Goal: Task Accomplishment & Management: Use online tool/utility

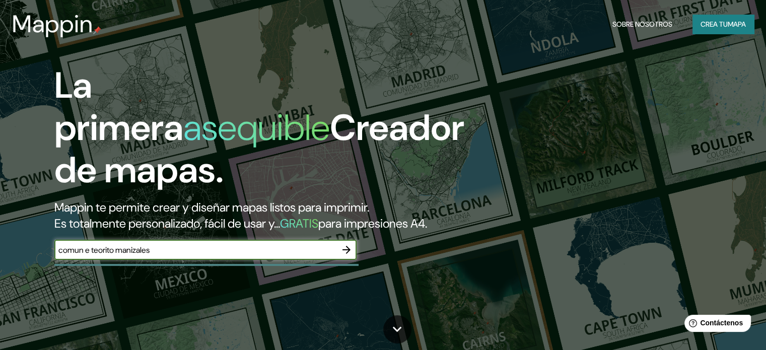
type input "comun e teorito manizales"
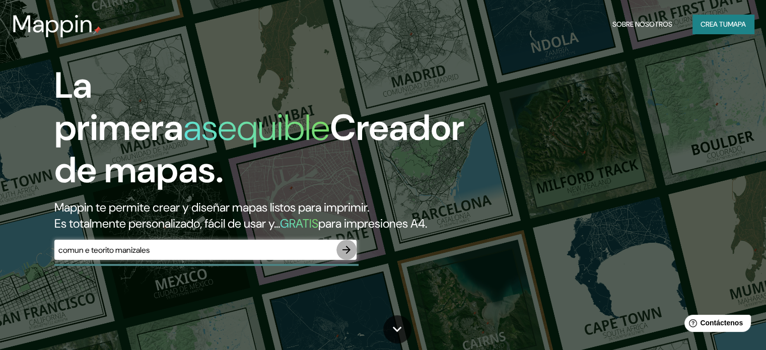
click at [348, 254] on icon "button" at bounding box center [346, 250] width 8 height 8
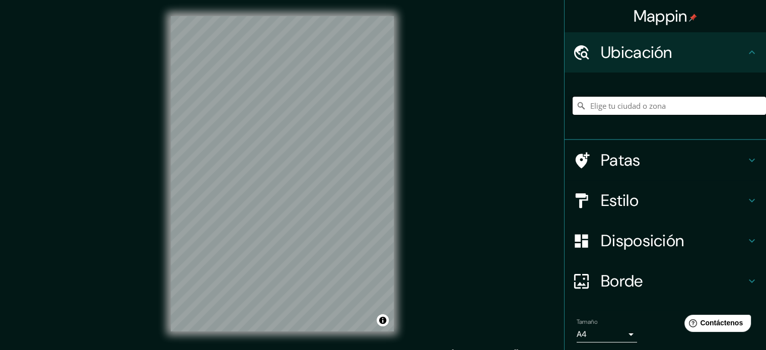
click at [619, 106] on input "Elige tu ciudad o zona" at bounding box center [668, 106] width 193 height 18
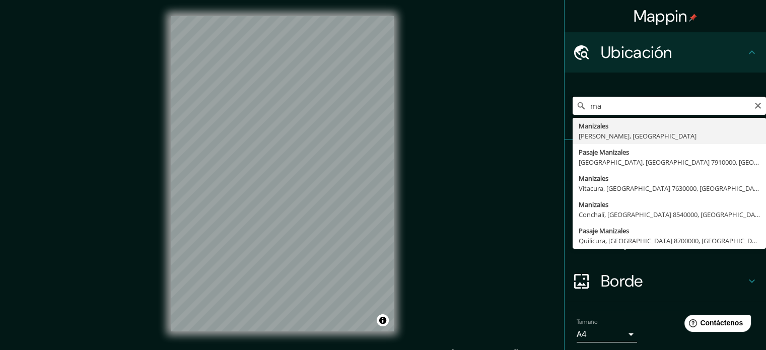
type input "m"
type input "e"
drag, startPoint x: 606, startPoint y: 106, endPoint x: 480, endPoint y: 109, distance: 125.9
click at [480, 109] on div "Mappin Ubicación barrio la enea manizales La Enea Distrito de [GEOGRAPHIC_DATA]…" at bounding box center [383, 181] width 766 height 363
click at [653, 103] on input "la enea manizales" at bounding box center [668, 106] width 193 height 18
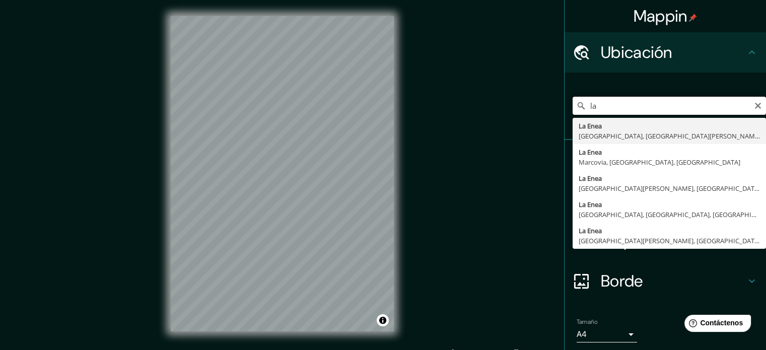
type input "l"
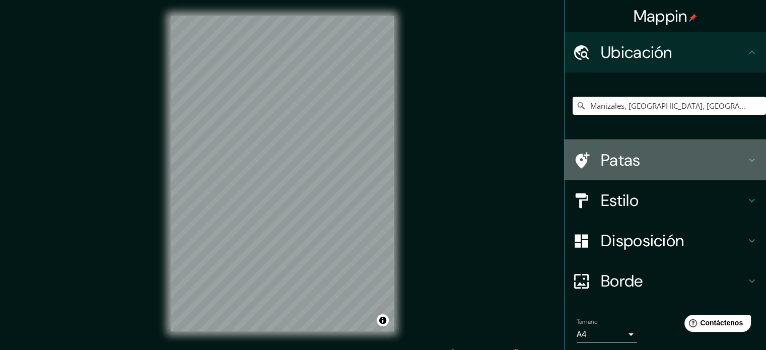
click at [748, 159] on icon at bounding box center [751, 161] width 6 height 4
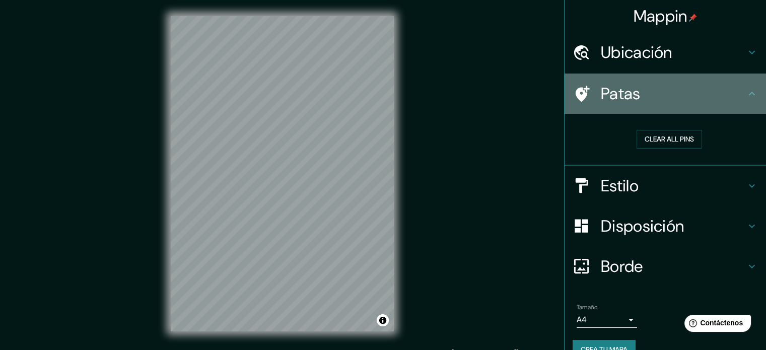
click at [745, 99] on icon at bounding box center [751, 94] width 12 height 12
click at [749, 98] on icon at bounding box center [751, 94] width 12 height 12
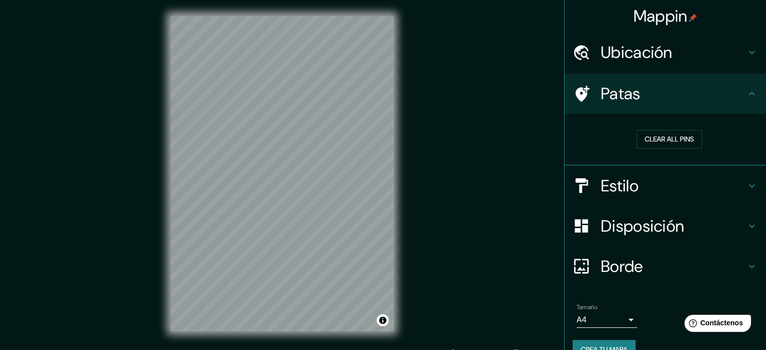
scroll to position [20, 0]
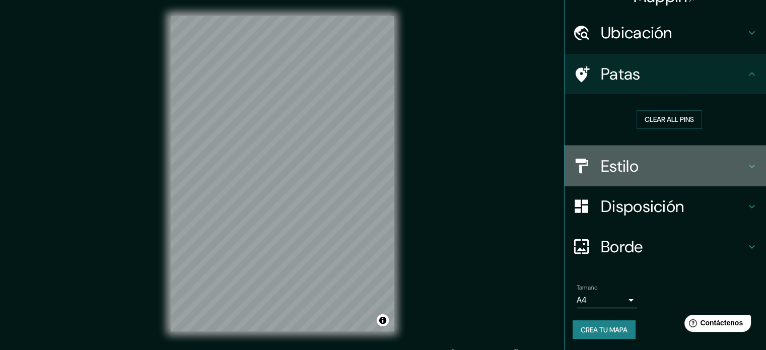
click at [735, 166] on h4 "Estilo" at bounding box center [672, 166] width 145 height 20
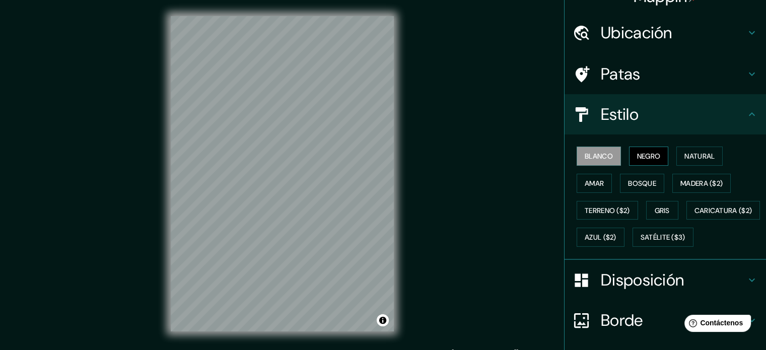
click at [652, 157] on font "Negro" at bounding box center [649, 156] width 24 height 9
click at [704, 158] on font "Natural" at bounding box center [699, 156] width 30 height 9
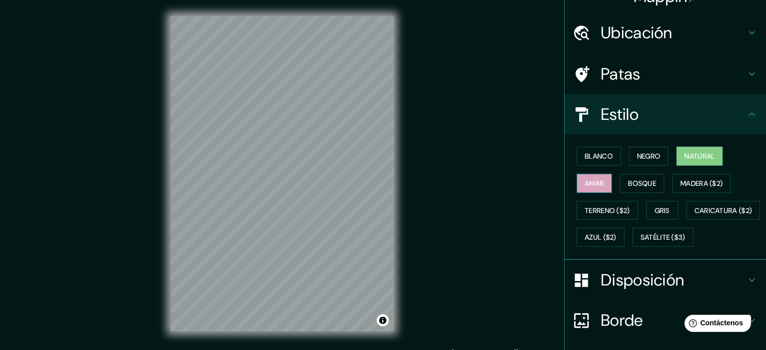
click at [584, 187] on font "Amar" at bounding box center [593, 183] width 19 height 13
click at [626, 191] on button "Bosque" at bounding box center [642, 183] width 44 height 19
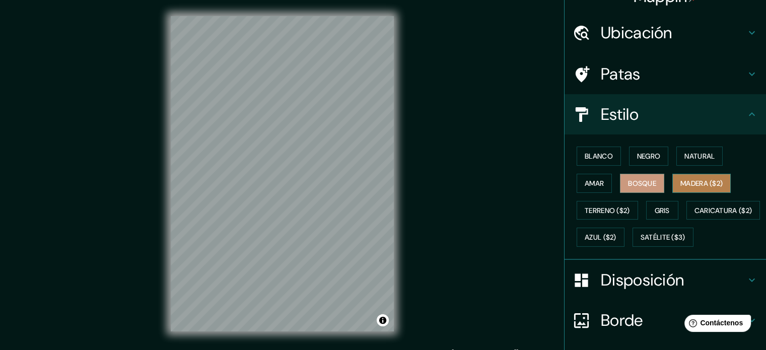
click at [709, 183] on font "Madera ($2)" at bounding box center [701, 183] width 42 height 9
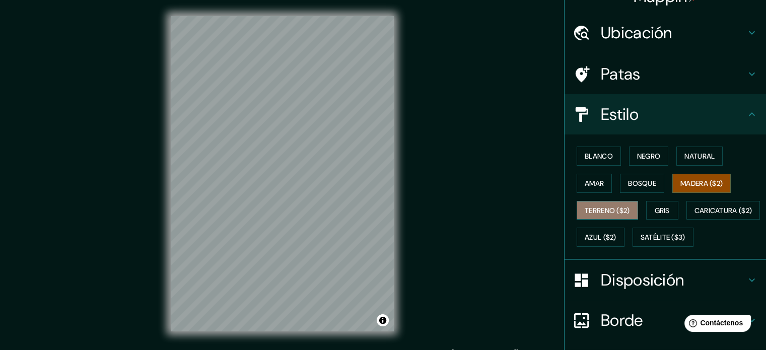
click at [598, 206] on font "Terreno ($2)" at bounding box center [606, 210] width 45 height 9
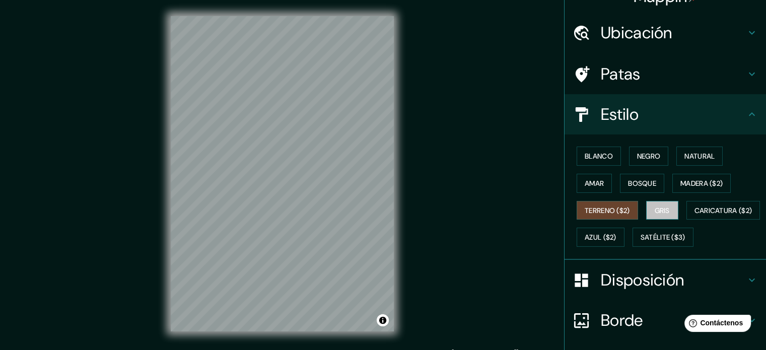
click at [656, 211] on font "Gris" at bounding box center [661, 210] width 15 height 9
click at [606, 155] on button "Blanco" at bounding box center [598, 155] width 44 height 19
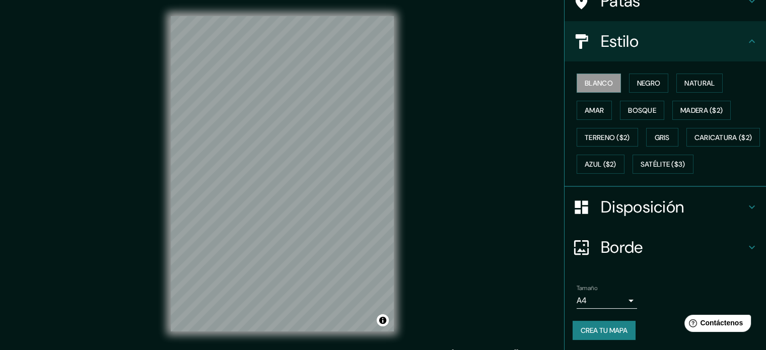
scroll to position [119, 0]
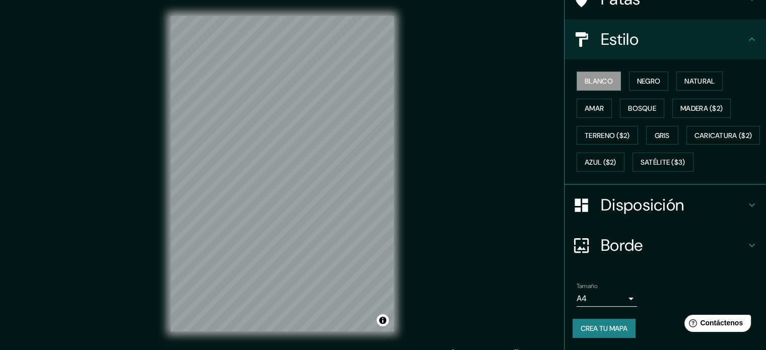
click at [743, 212] on div "Disposición" at bounding box center [664, 205] width 201 height 40
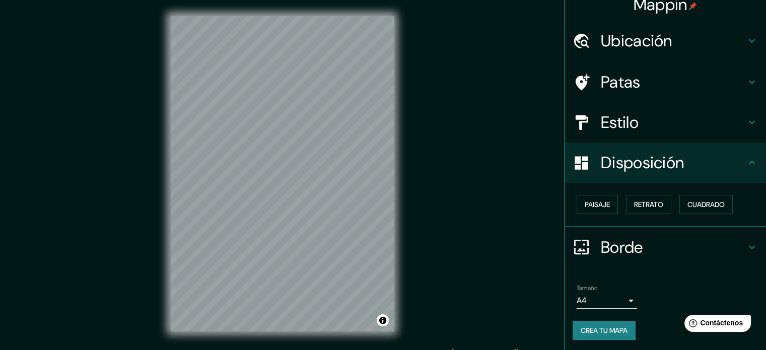
scroll to position [12, 0]
click at [589, 207] on font "Paisaje" at bounding box center [596, 203] width 25 height 9
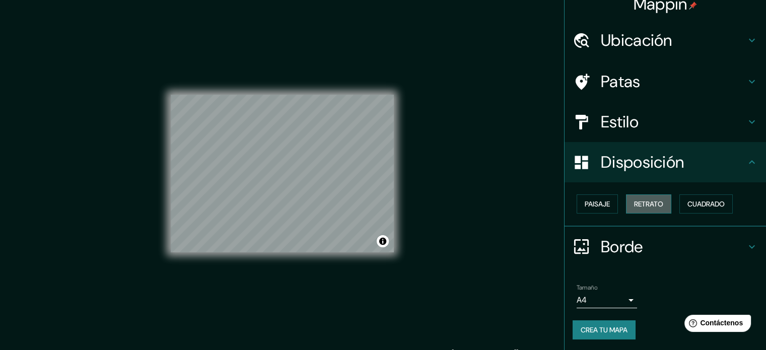
click at [653, 204] on font "Retrato" at bounding box center [648, 203] width 29 height 9
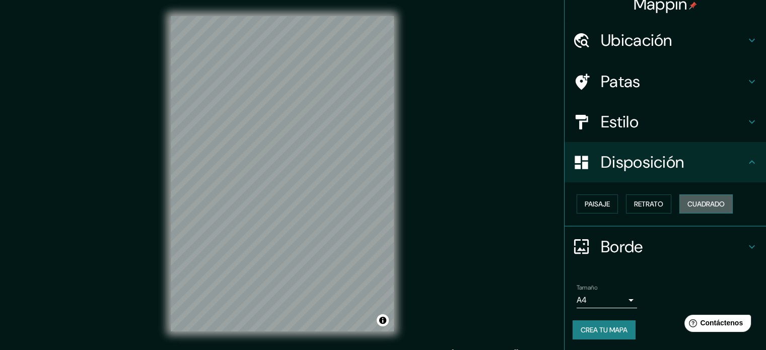
click at [694, 204] on font "Cuadrado" at bounding box center [705, 203] width 37 height 9
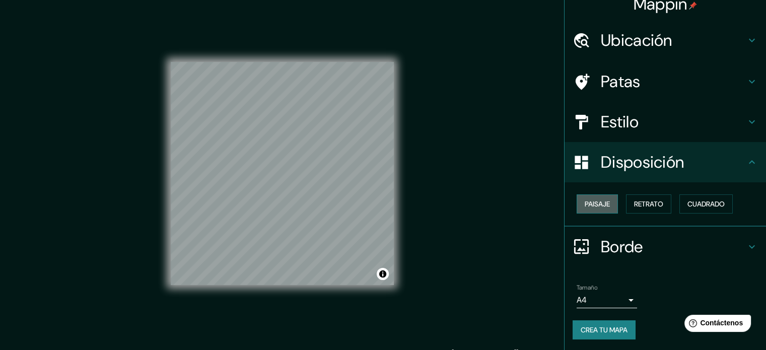
click at [596, 204] on font "Paisaje" at bounding box center [596, 203] width 25 height 9
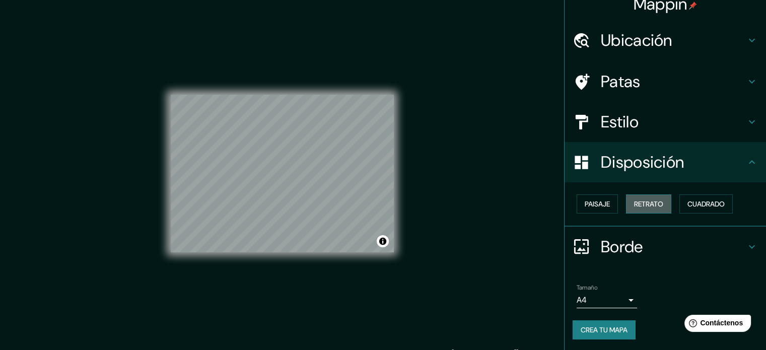
click at [656, 204] on font "Retrato" at bounding box center [648, 203] width 29 height 9
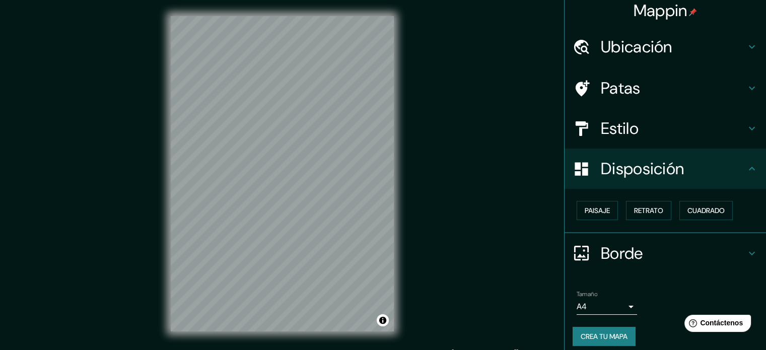
scroll to position [0, 0]
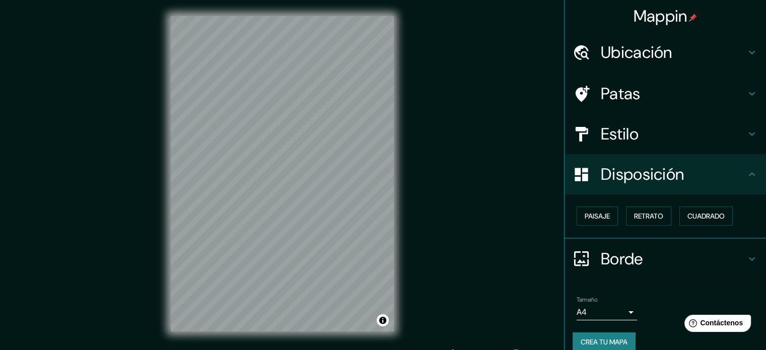
click at [737, 46] on h4 "Ubicación" at bounding box center [672, 52] width 145 height 20
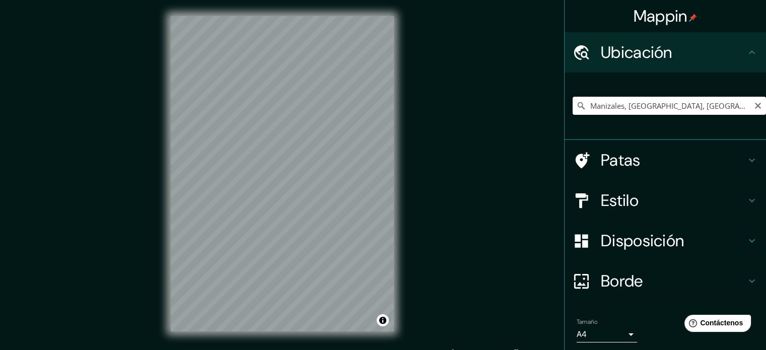
click at [713, 101] on input "Manizales, [GEOGRAPHIC_DATA], [GEOGRAPHIC_DATA]" at bounding box center [668, 106] width 193 height 18
click at [582, 104] on input "Manizales, [GEOGRAPHIC_DATA], [GEOGRAPHIC_DATA]" at bounding box center [668, 106] width 193 height 18
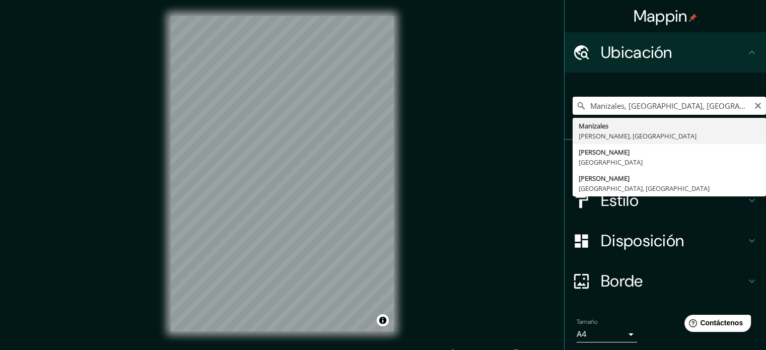
click at [584, 99] on input "Manizales, [GEOGRAPHIC_DATA], [GEOGRAPHIC_DATA]" at bounding box center [668, 106] width 193 height 18
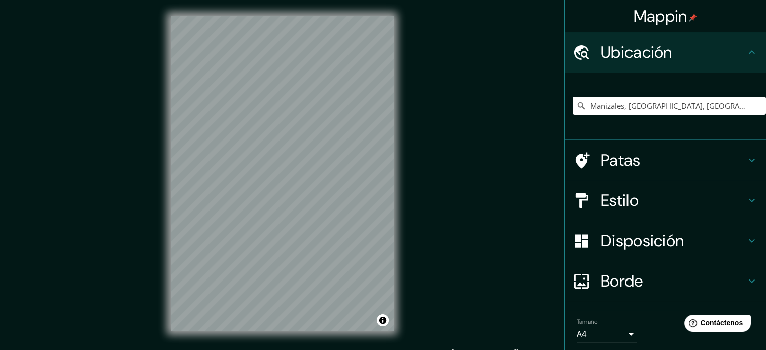
click at [463, 191] on div "Mappin Ubicación Manizales, [GEOGRAPHIC_DATA], [GEOGRAPHIC_DATA] Manizales [GEO…" at bounding box center [383, 181] width 766 height 363
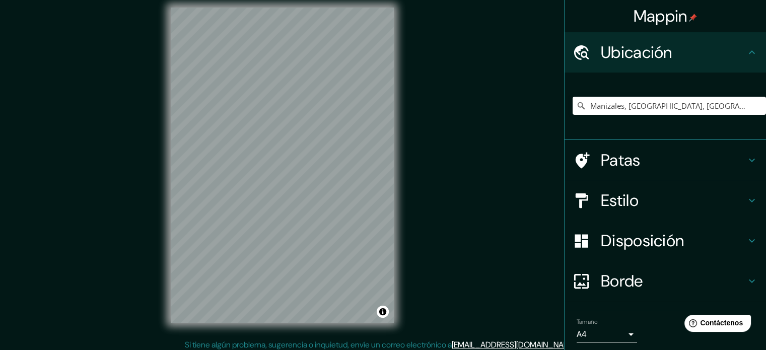
scroll to position [13, 0]
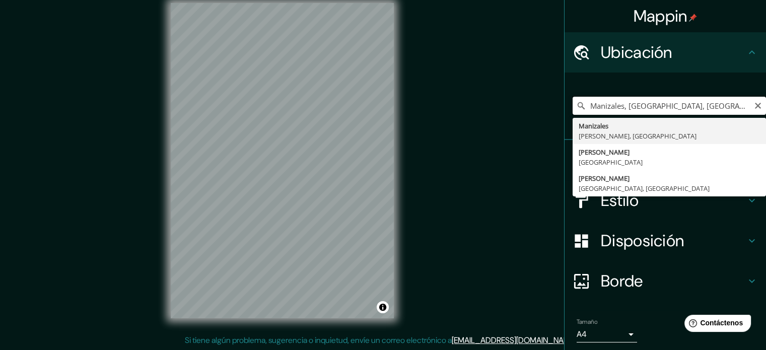
drag, startPoint x: 688, startPoint y: 107, endPoint x: 597, endPoint y: 100, distance: 90.8
click at [609, 102] on input "Manizales, [GEOGRAPHIC_DATA], [GEOGRAPHIC_DATA]" at bounding box center [668, 106] width 193 height 18
click at [584, 104] on input "Manizales, [GEOGRAPHIC_DATA], [GEOGRAPHIC_DATA]" at bounding box center [668, 106] width 193 height 18
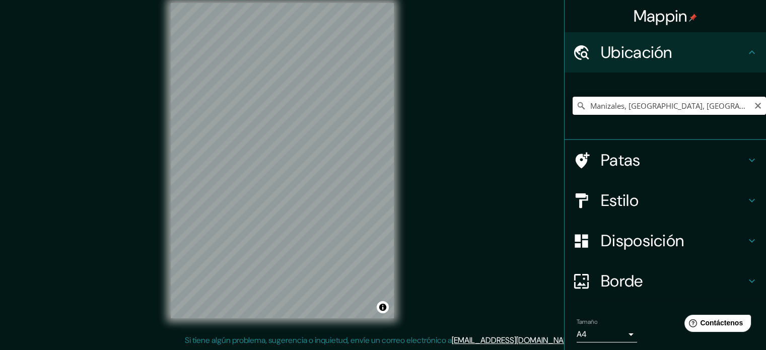
click at [583, 105] on input "Manizales, [GEOGRAPHIC_DATA], [GEOGRAPHIC_DATA]" at bounding box center [668, 106] width 193 height 18
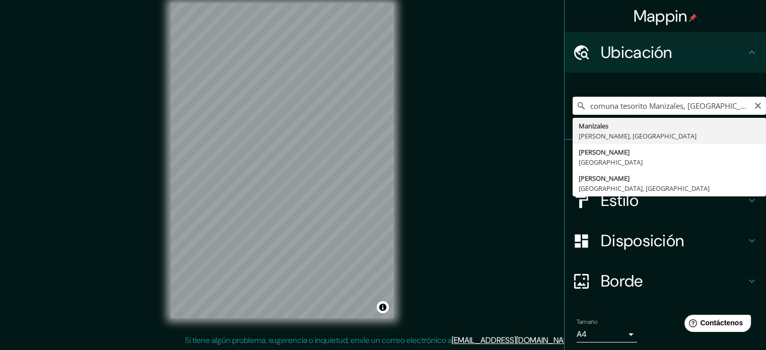
click at [672, 104] on input "comuna tesorito Manizales, [GEOGRAPHIC_DATA], [GEOGRAPHIC_DATA]" at bounding box center [668, 106] width 193 height 18
click at [699, 105] on input "comuna tesorito Manizales, [GEOGRAPHIC_DATA], [GEOGRAPHIC_DATA]" at bounding box center [668, 106] width 193 height 18
type input "Manizales, [GEOGRAPHIC_DATA], [GEOGRAPHIC_DATA]"
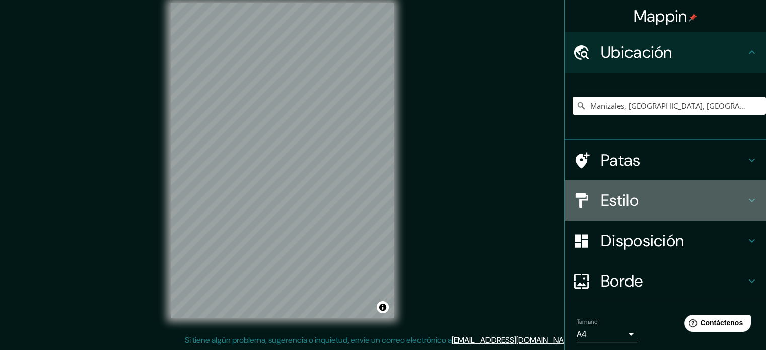
drag, startPoint x: 744, startPoint y: 199, endPoint x: 623, endPoint y: 267, distance: 139.3
click at [745, 199] on icon at bounding box center [751, 200] width 12 height 12
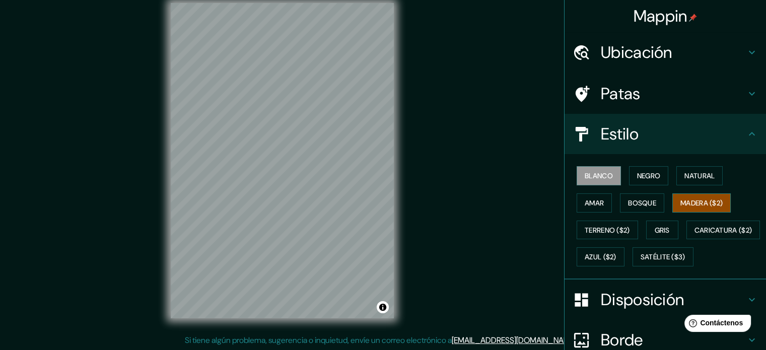
click at [709, 197] on font "Madera ($2)" at bounding box center [701, 202] width 42 height 13
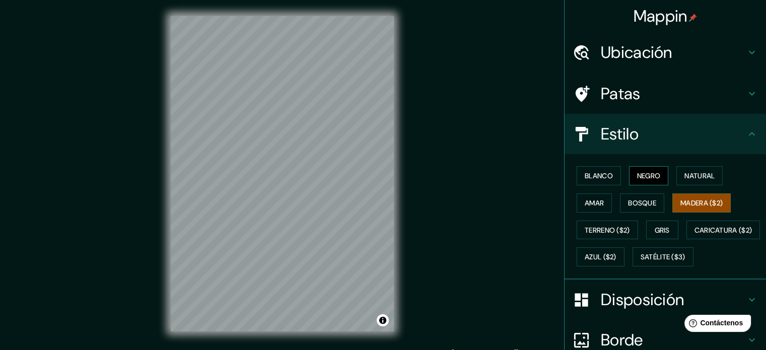
click at [629, 169] on button "Negro" at bounding box center [649, 175] width 40 height 19
